Goal: Transaction & Acquisition: Purchase product/service

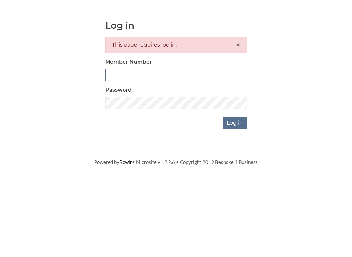
type input "3771"
click at [235, 176] on input "Log in" at bounding box center [235, 182] width 24 height 12
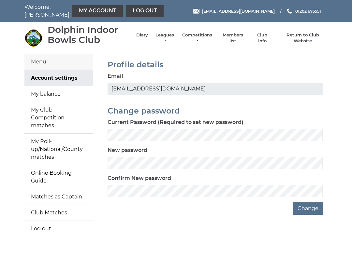
click at [52, 95] on link "My balance" at bounding box center [58, 94] width 68 height 16
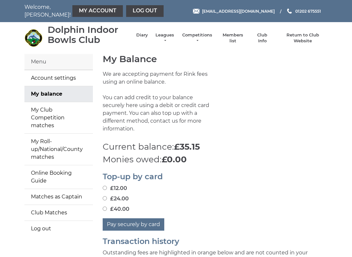
click at [106, 207] on input "£40.00" at bounding box center [105, 209] width 4 height 4
radio input "true"
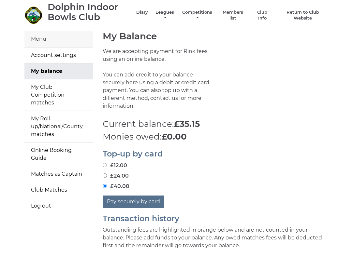
scroll to position [23, 0]
click at [143, 196] on button "Pay securely by card" at bounding box center [134, 202] width 62 height 12
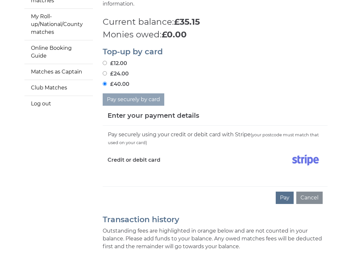
scroll to position [126, 0]
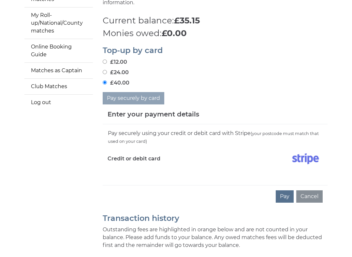
click at [145, 169] on div "Pay securely using your credit or debit card with Stripe (your postcode must ma…" at bounding box center [215, 155] width 225 height 61
click at [144, 172] on div "Pay securely using your credit or debit card with Stripe (your postcode must ma…" at bounding box center [215, 155] width 225 height 61
click at [124, 168] on div "Pay securely using your credit or debit card with Stripe (your postcode must ma…" at bounding box center [215, 155] width 225 height 61
click at [184, 125] on div "Pay securely using your credit or debit card with Stripe (your postcode must ma…" at bounding box center [215, 155] width 225 height 61
click at [181, 110] on h5 "Enter your payment details" at bounding box center [154, 115] width 92 height 10
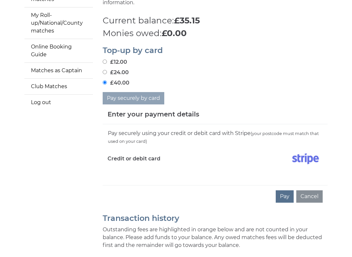
click at [164, 139] on div "Pay securely using your credit or debit card with Stripe (your postcode must ma…" at bounding box center [215, 155] width 225 height 61
click at [145, 169] on div "Pay securely using your credit or debit card with Stripe (your postcode must ma…" at bounding box center [215, 155] width 225 height 61
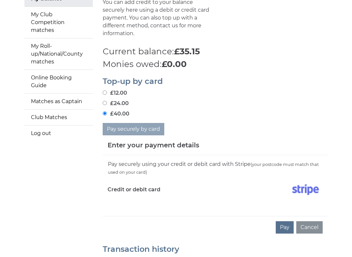
scroll to position [96, 0]
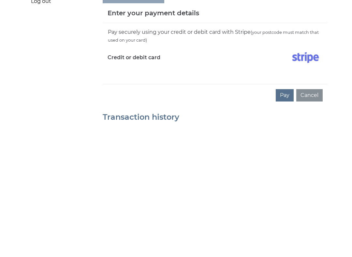
click at [287, 221] on button "Pay" at bounding box center [285, 227] width 18 height 12
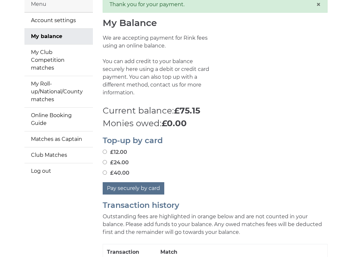
scroll to position [58, 0]
